Goal: Communication & Community: Answer question/provide support

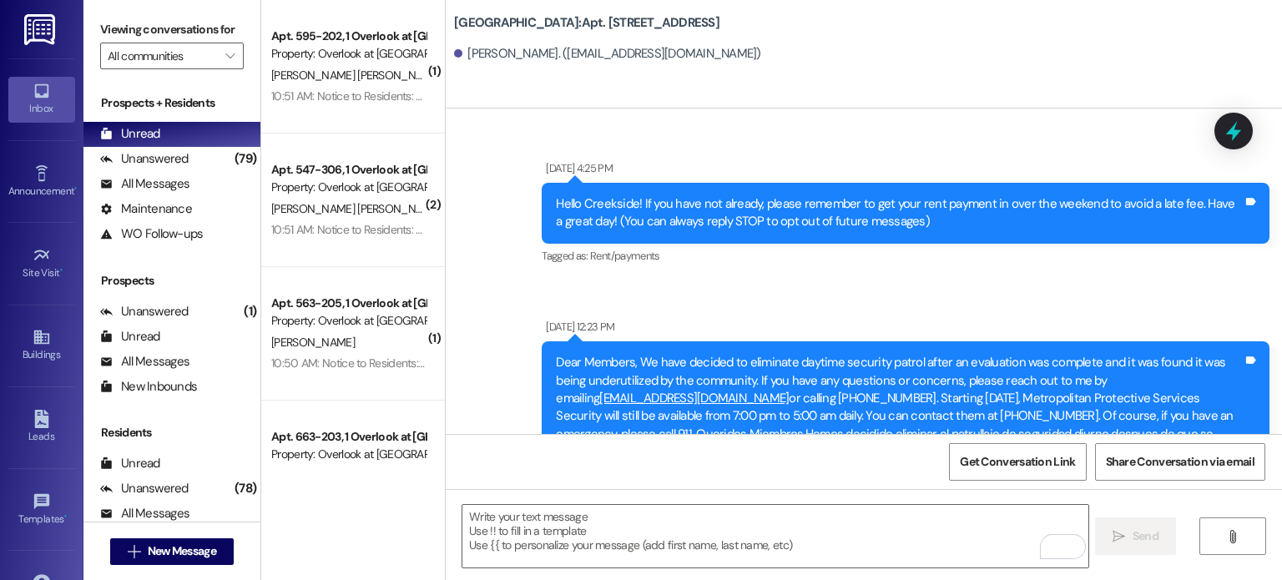
scroll to position [31006, 0]
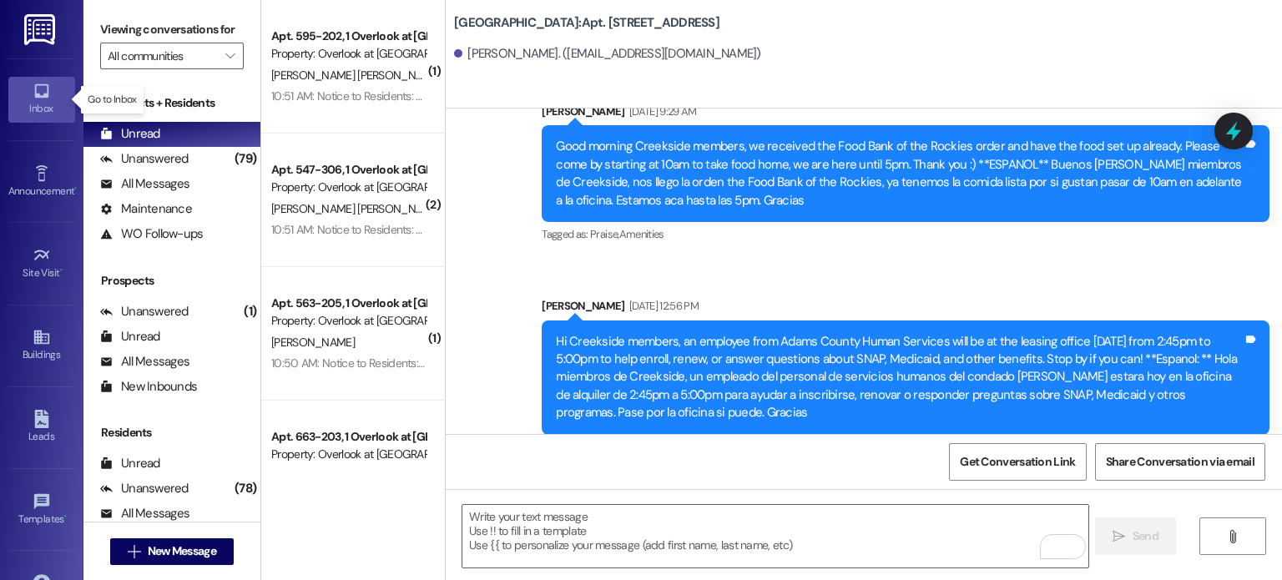
click at [34, 96] on icon at bounding box center [41, 91] width 14 height 14
click at [140, 52] on input "All communities" at bounding box center [162, 56] width 109 height 27
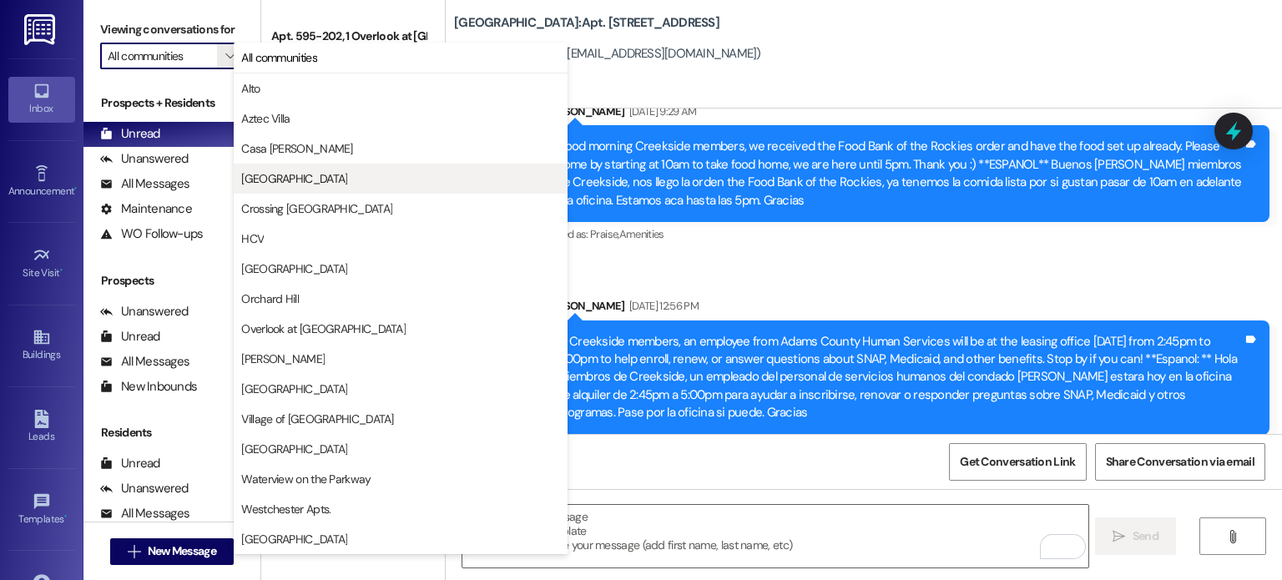
click at [275, 185] on span "[GEOGRAPHIC_DATA]" at bounding box center [294, 178] width 106 height 17
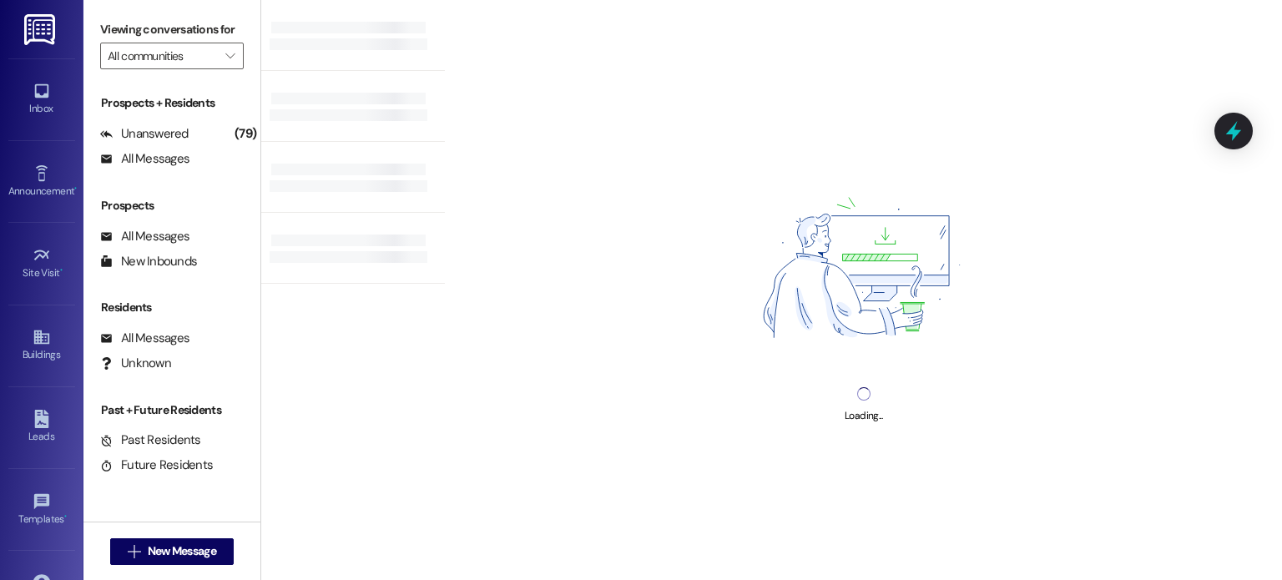
type input "[GEOGRAPHIC_DATA]"
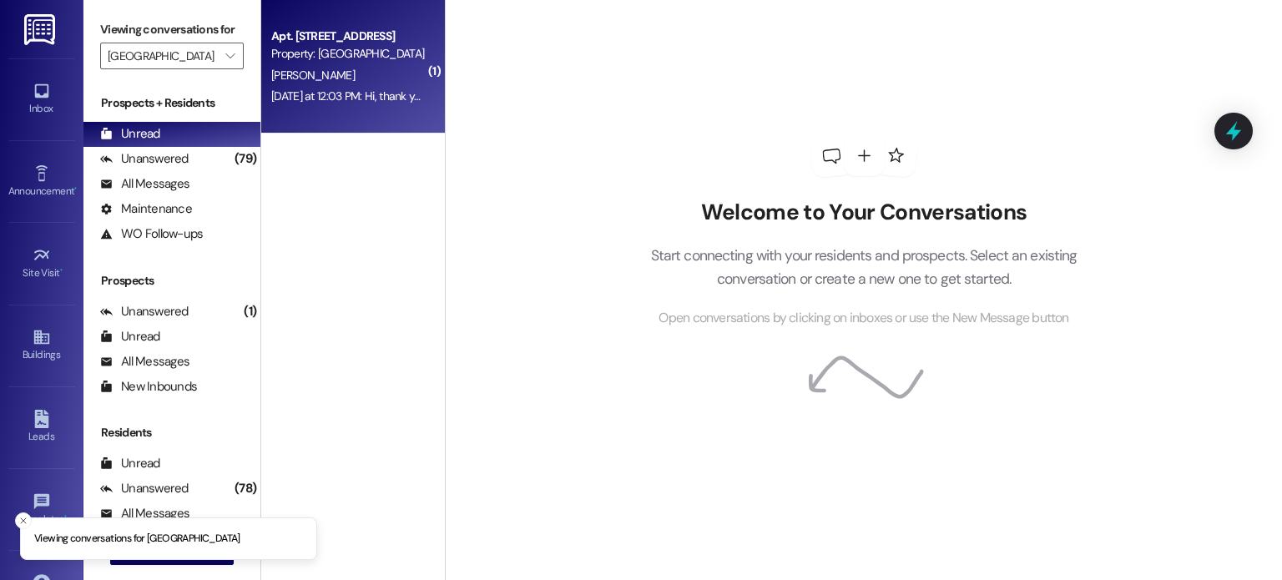
click at [326, 63] on div "Property: [GEOGRAPHIC_DATA]" at bounding box center [348, 54] width 154 height 18
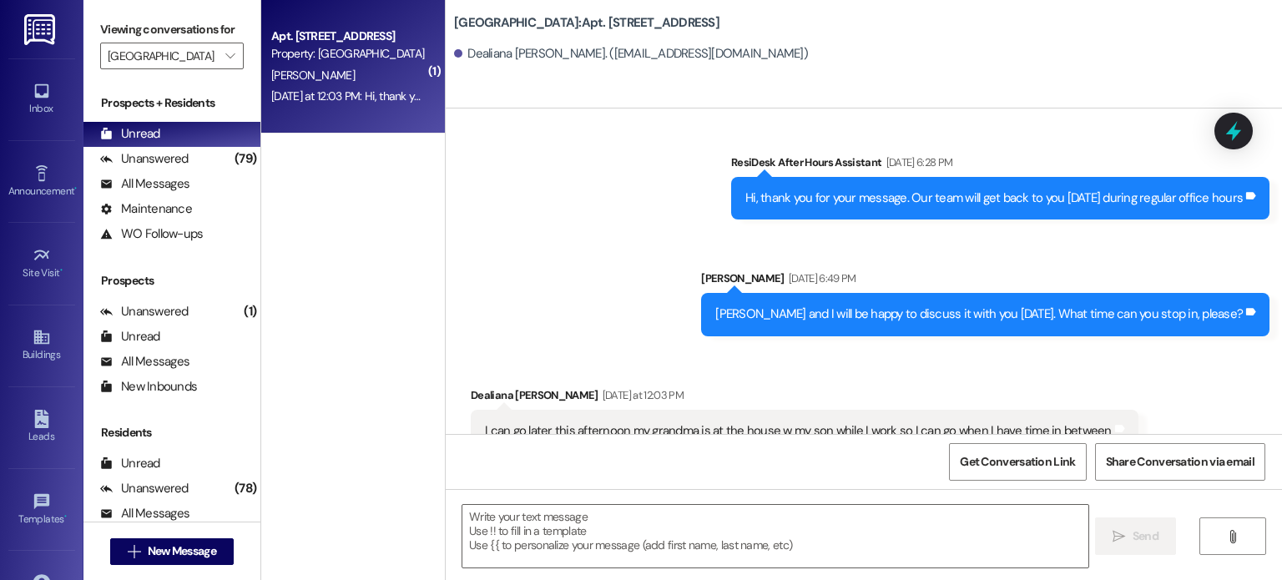
scroll to position [19051, 0]
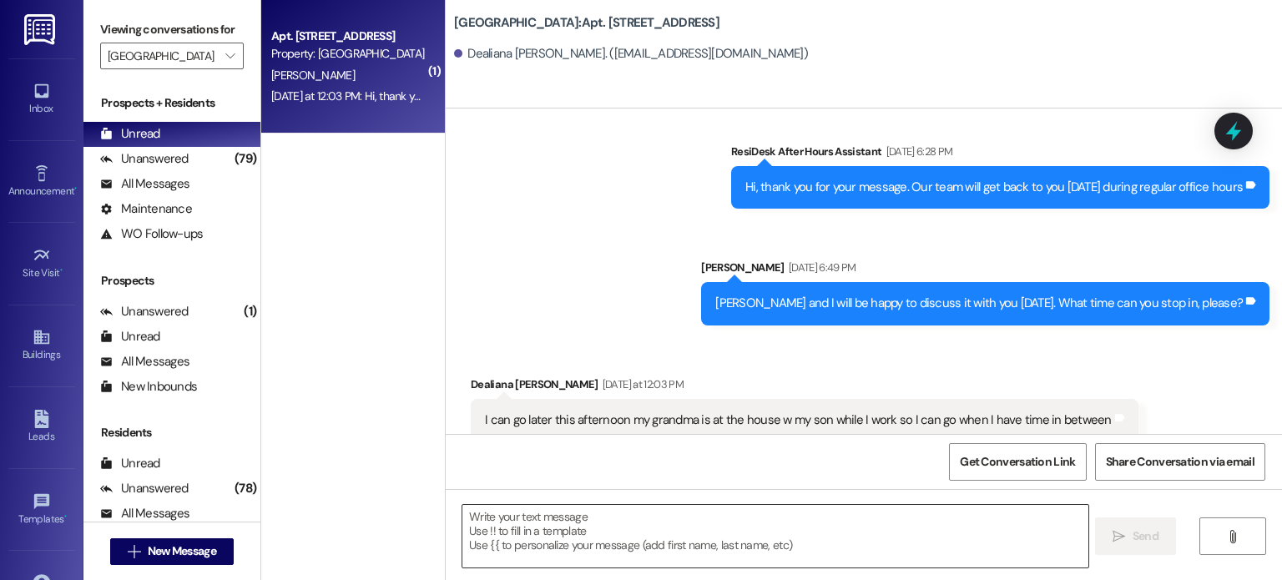
click at [531, 525] on textarea at bounding box center [775, 536] width 625 height 63
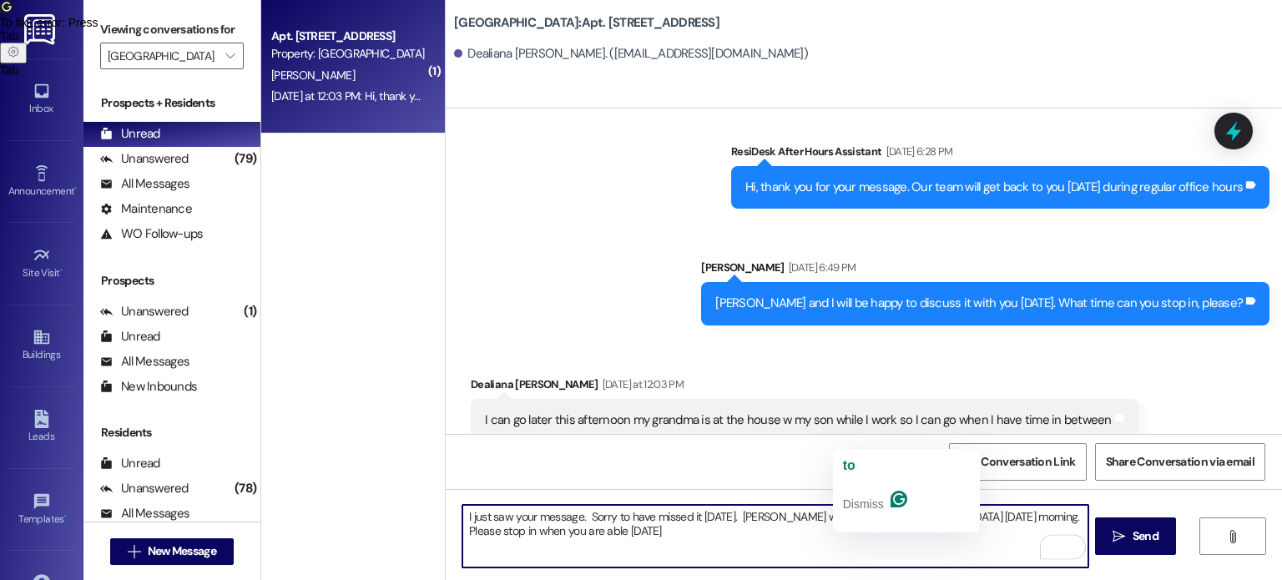
click at [853, 516] on textarea "I just saw your message. Sorry to have missed it [DATE]. [PERSON_NAME] will ret…" at bounding box center [775, 536] width 625 height 63
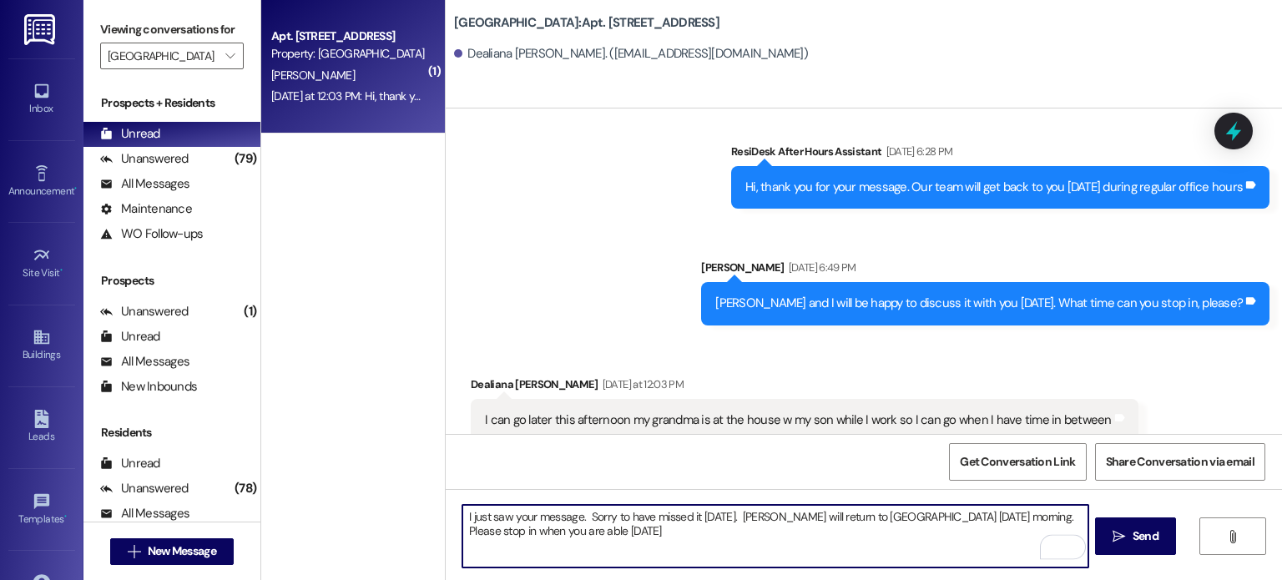
click at [894, 518] on textarea "I just saw your message. Sorry to have missed it [DATE]. [PERSON_NAME] will ret…" at bounding box center [775, 536] width 625 height 63
click at [1031, 518] on textarea "I just saw your message. Sorry to have missed it [DATE]. [PERSON_NAME] will ret…" at bounding box center [775, 536] width 625 height 63
click at [771, 528] on textarea "I just saw your message. Sorry to have missed it [DATE]. [PERSON_NAME] will ret…" at bounding box center [775, 536] width 625 height 63
click at [948, 528] on textarea "I just saw your message. Sorry to have missed it [DATE]. [PERSON_NAME] will ret…" at bounding box center [775, 536] width 625 height 63
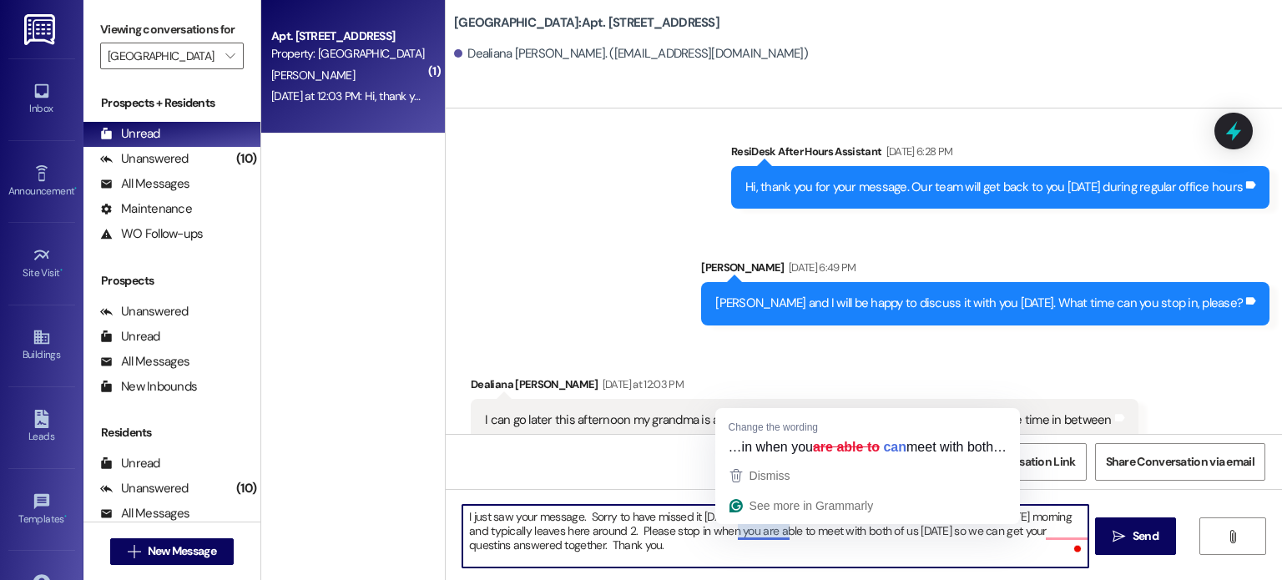
click at [761, 533] on textarea "I just saw your message. Sorry to have missed it [DATE]. [PERSON_NAME] will ret…" at bounding box center [775, 536] width 625 height 63
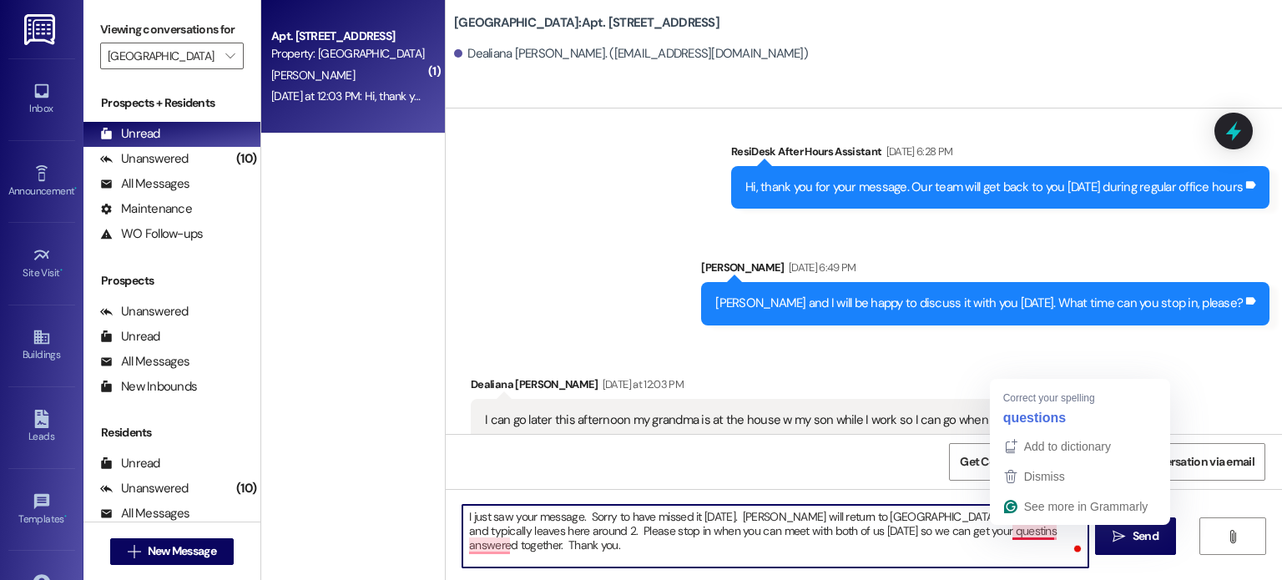
click at [1024, 538] on textarea "I just saw your message. Sorry to have missed it [DATE]. [PERSON_NAME] will ret…" at bounding box center [775, 536] width 625 height 63
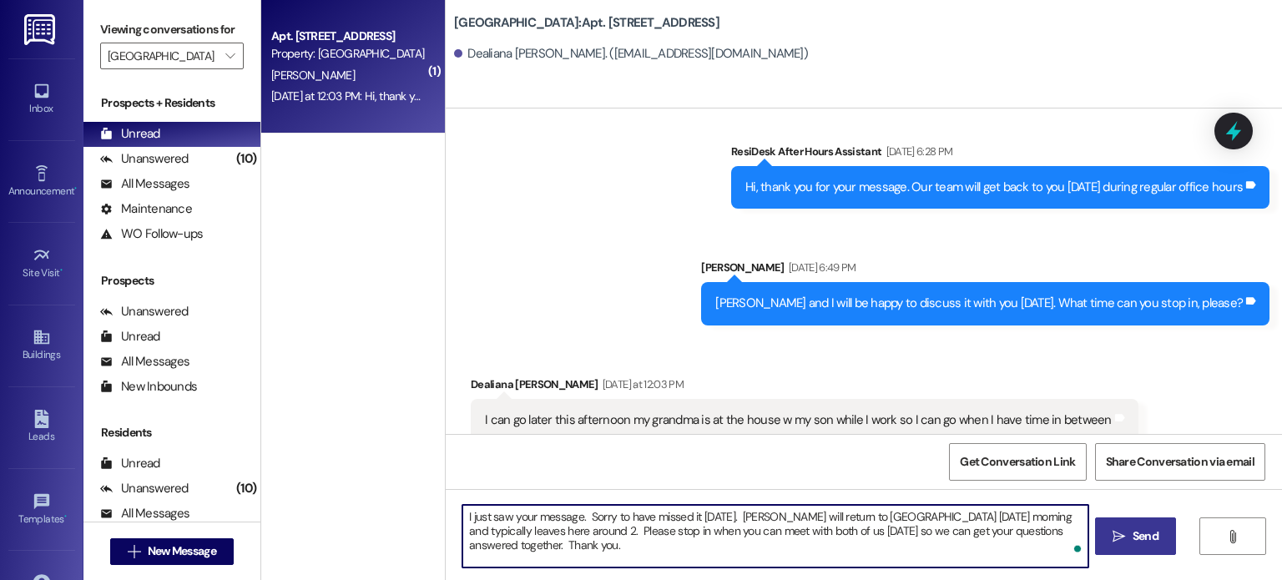
type textarea "I just saw your message. Sorry to have missed it [DATE]. [PERSON_NAME] will ret…"
click at [1157, 541] on span "Send" at bounding box center [1146, 537] width 26 height 18
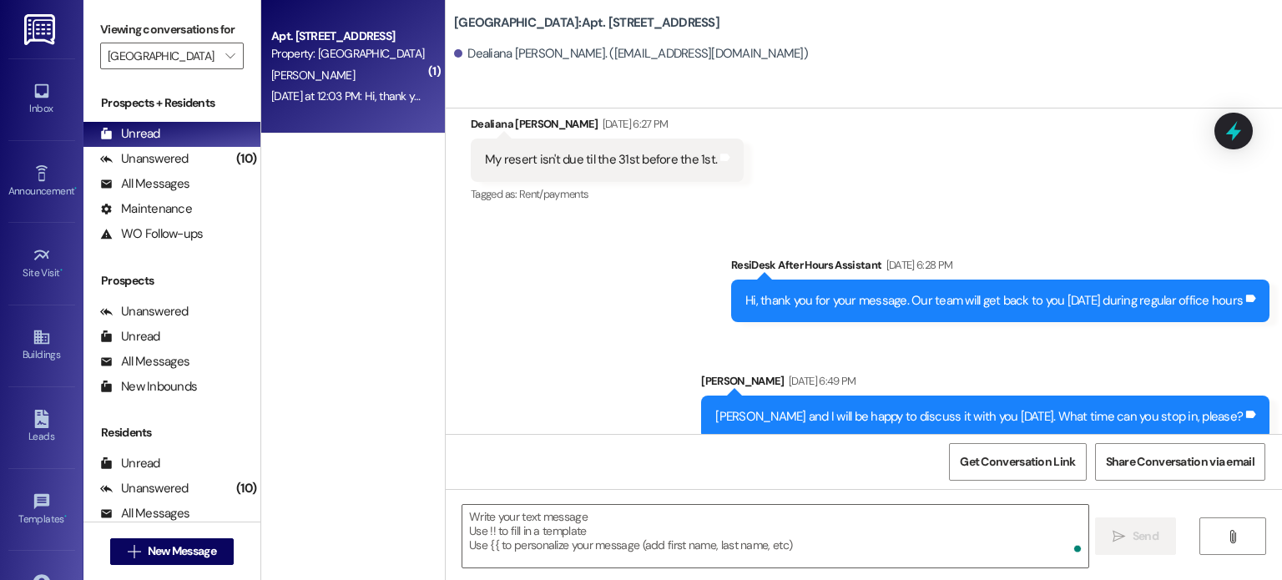
scroll to position [18934, 0]
